Goal: Navigation & Orientation: Find specific page/section

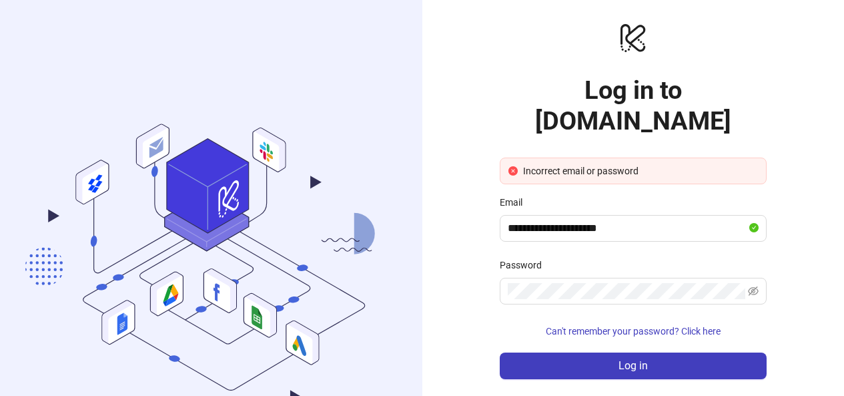
scroll to position [79, 0]
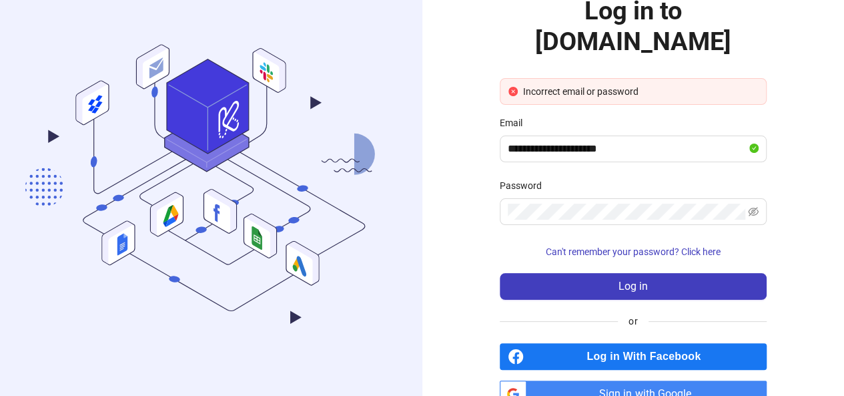
click at [633, 178] on div "Password" at bounding box center [633, 188] width 267 height 20
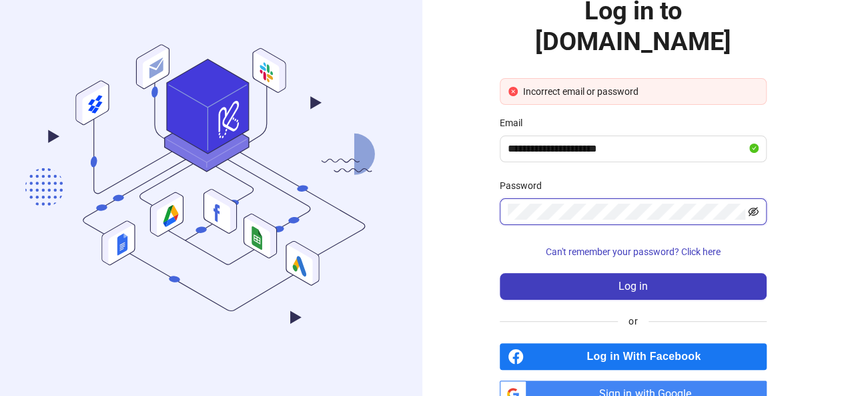
click at [755, 207] on icon "eye-invisible" at bounding box center [754, 211] width 11 height 9
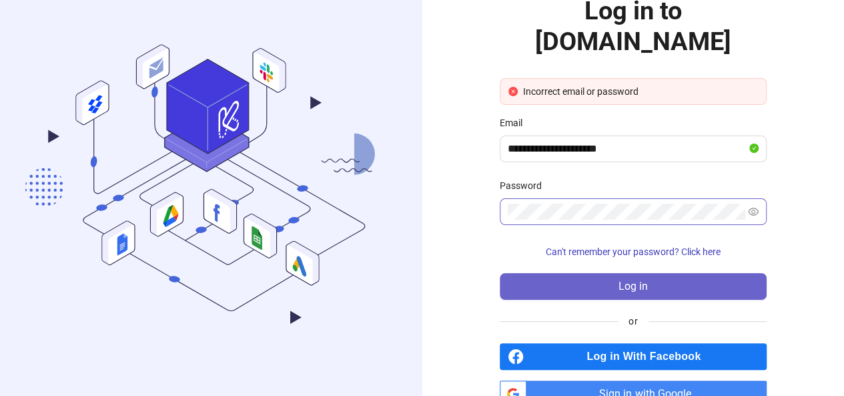
click at [609, 273] on button "Log in" at bounding box center [633, 286] width 267 height 27
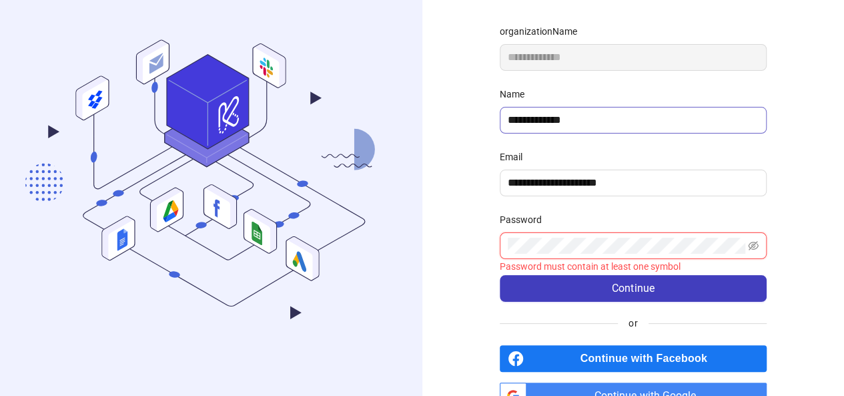
scroll to position [127, 0]
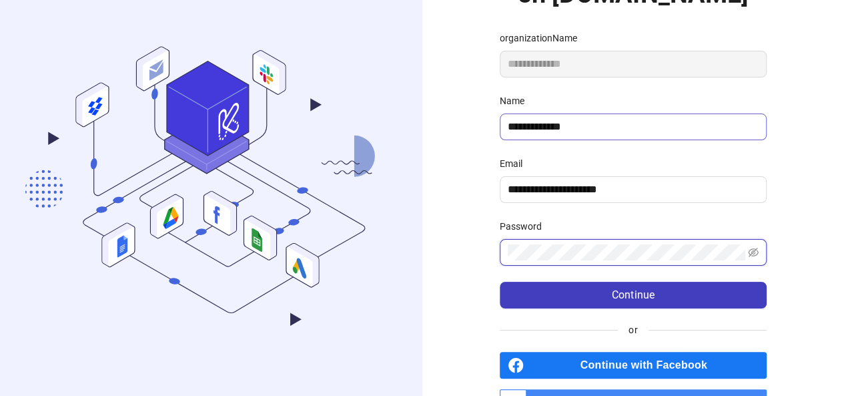
click at [500, 282] on button "Continue" at bounding box center [633, 295] width 267 height 27
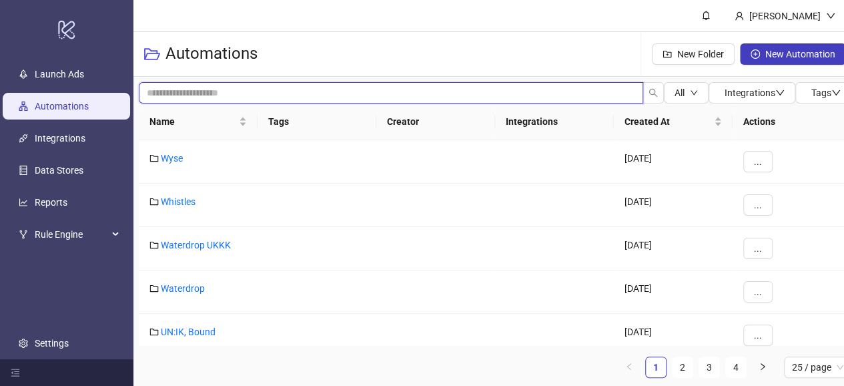
click at [256, 84] on input "search" at bounding box center [391, 92] width 505 height 21
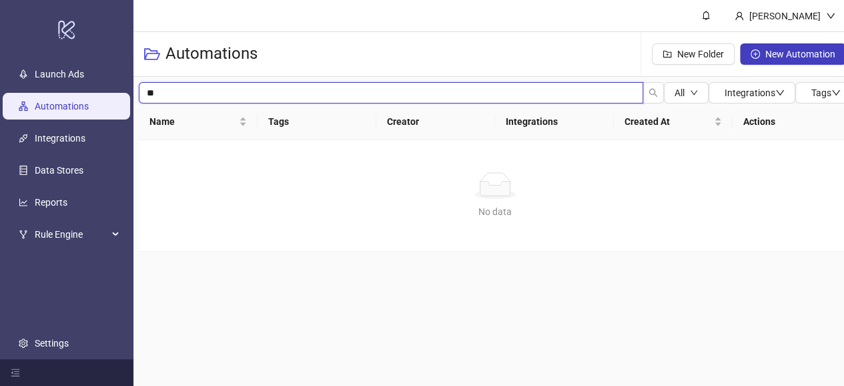
type input "*"
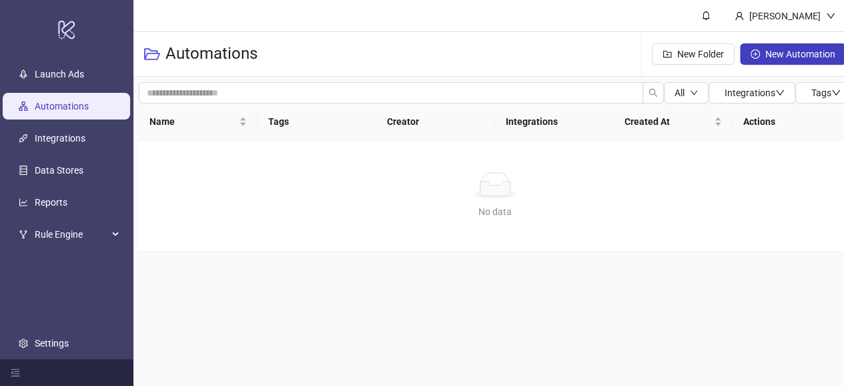
click at [223, 351] on main "Nicola Parkes Automations New Folder New Automation All Integrations Tags Name …" at bounding box center [494, 193] width 723 height 386
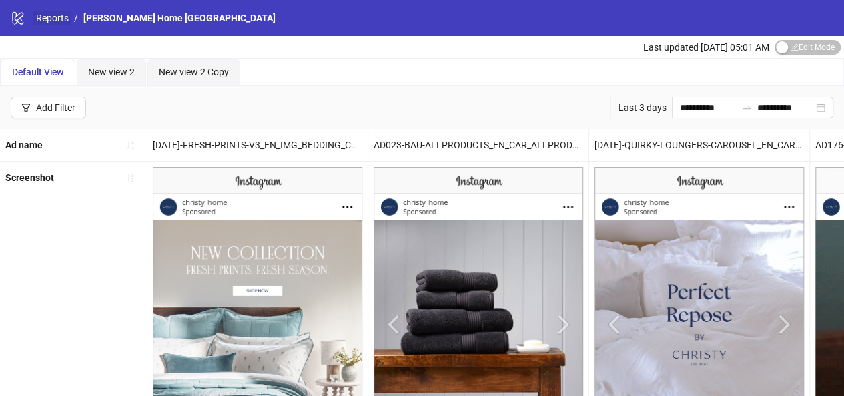
click at [49, 23] on link "Reports" at bounding box center [52, 18] width 38 height 15
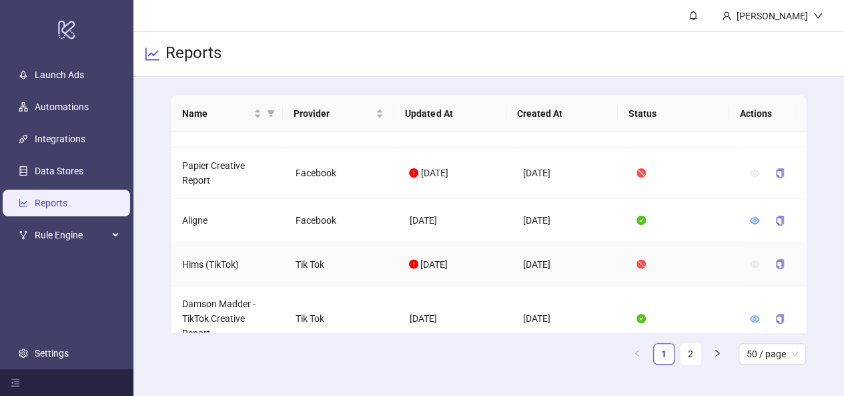
scroll to position [1081, 0]
